Goal: Task Accomplishment & Management: Manage account settings

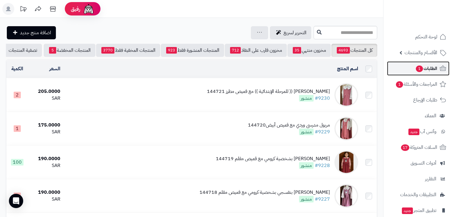
click at [397, 70] on link "الطلبات 1" at bounding box center [418, 68] width 62 height 14
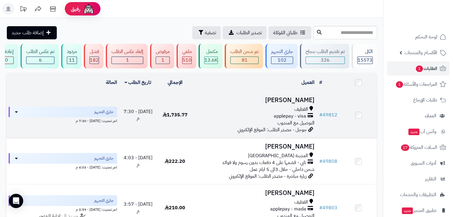
click at [287, 113] on div "القطيف" at bounding box center [255, 109] width 119 height 7
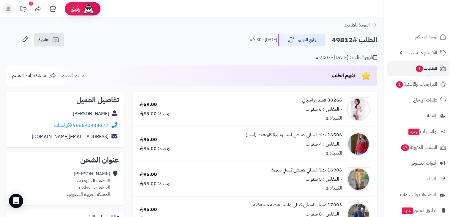
click at [12, 40] on icon at bounding box center [12, 39] width 12 height 12
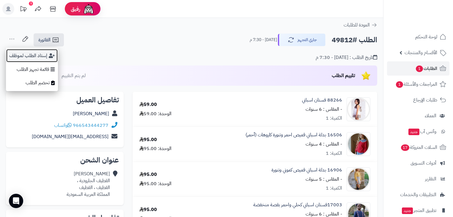
click at [15, 56] on button "إسناد الطلب لموظف" at bounding box center [32, 56] width 52 height 14
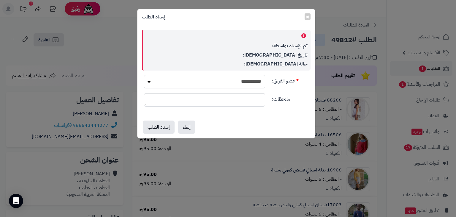
click at [255, 83] on select "**********" at bounding box center [204, 81] width 121 height 13
select select "*"
click at [144, 75] on select "**********" at bounding box center [204, 81] width 121 height 13
click at [165, 122] on button "إسناد الطلب" at bounding box center [159, 126] width 32 height 13
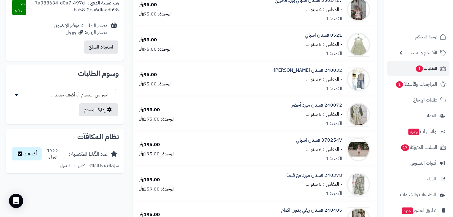
scroll to position [166, 0]
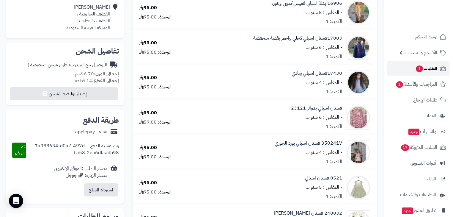
click at [413, 72] on link "الطلبات 1" at bounding box center [418, 68] width 62 height 14
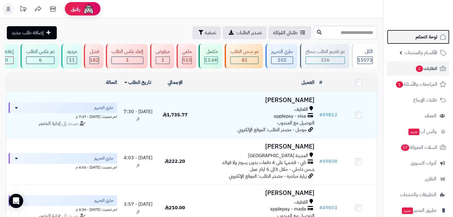
click at [429, 30] on link "لوحة التحكم" at bounding box center [418, 37] width 62 height 14
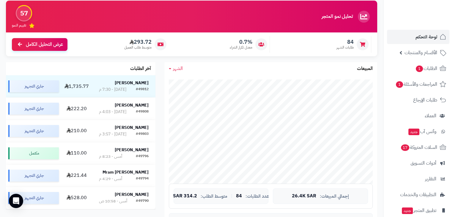
scroll to position [48, 0]
